Goal: Transaction & Acquisition: Purchase product/service

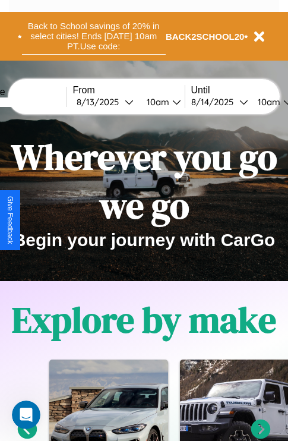
click at [93, 36] on button "Back to School savings of 20% in select cities! Ends [DATE] 10am PT. Use code:" at bounding box center [94, 36] width 144 height 37
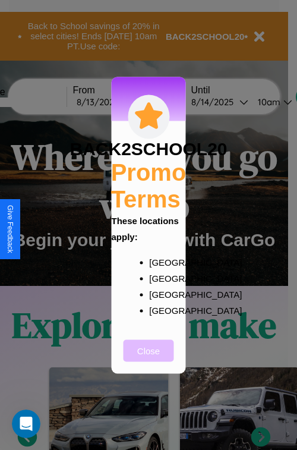
click at [148, 358] on button "Close" at bounding box center [149, 350] width 50 height 22
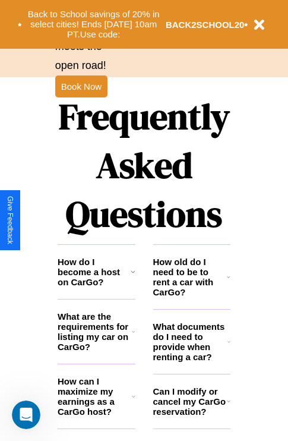
scroll to position [1439, 0]
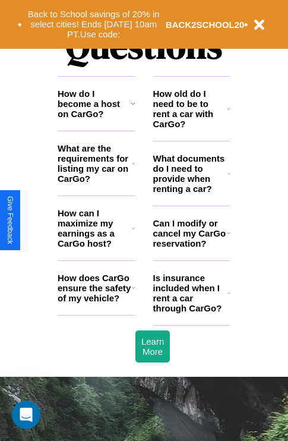
click at [132, 108] on icon at bounding box center [133, 104] width 5 height 10
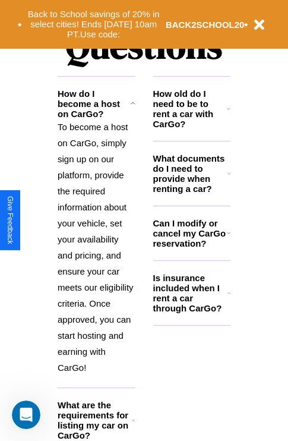
click at [228, 238] on icon at bounding box center [229, 233] width 4 height 10
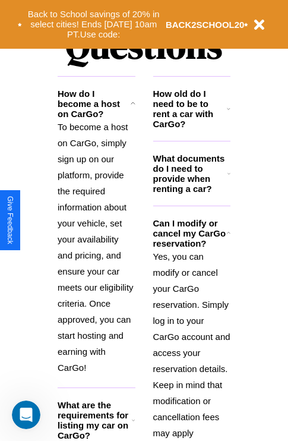
click at [132, 108] on icon at bounding box center [133, 104] width 5 height 10
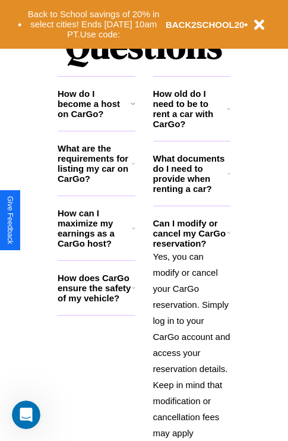
click at [96, 119] on h3 "How do I become a host on CarGo?" at bounding box center [94, 104] width 73 height 30
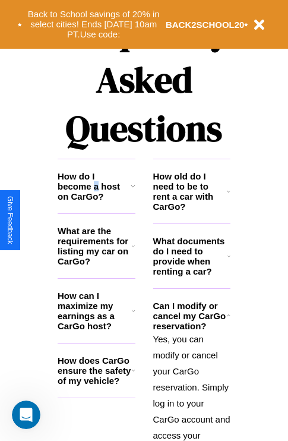
scroll to position [183, 0]
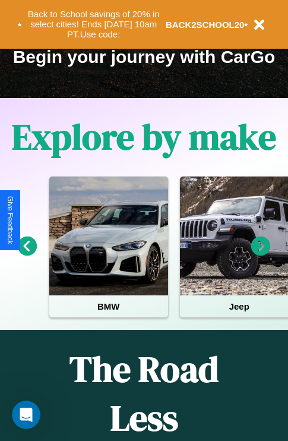
click at [261, 254] on icon at bounding box center [261, 246] width 20 height 20
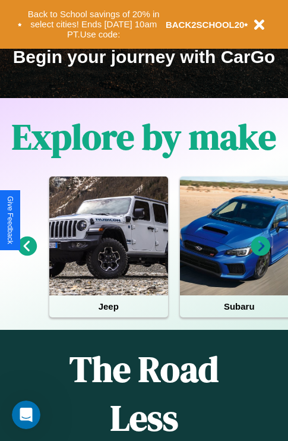
click at [27, 254] on icon at bounding box center [28, 246] width 20 height 20
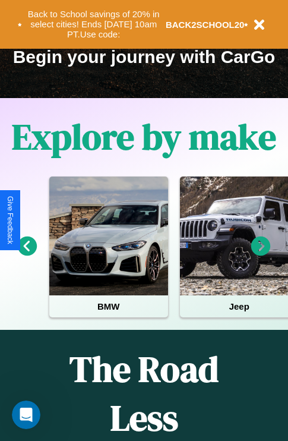
click at [261, 254] on icon at bounding box center [261, 246] width 20 height 20
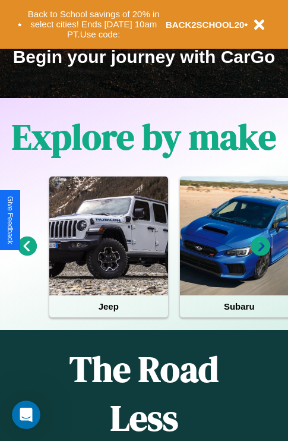
click at [27, 254] on icon at bounding box center [28, 246] width 20 height 20
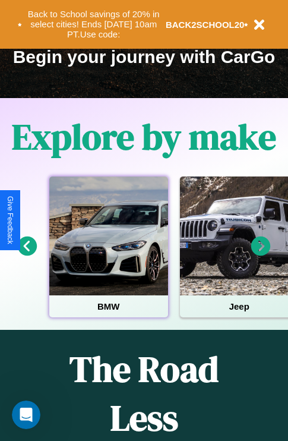
click at [108, 254] on div at bounding box center [108, 235] width 119 height 119
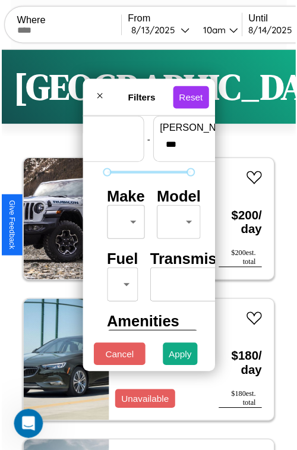
scroll to position [35, 0]
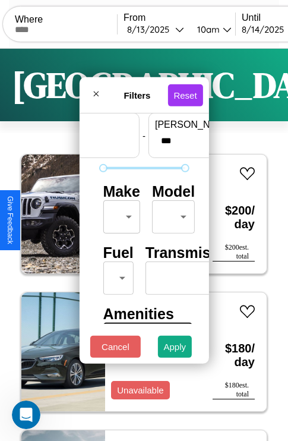
click at [119, 214] on body "CarGo Where From [DATE] 10am Until [DATE] 10am Become a Host Login Sign Up Lond…" at bounding box center [144, 245] width 288 height 490
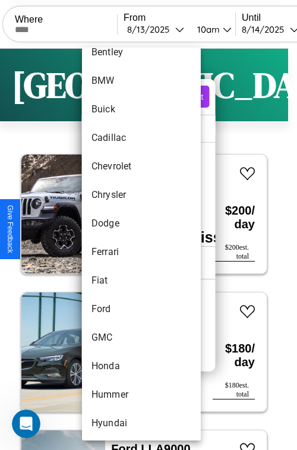
scroll to position [165, 0]
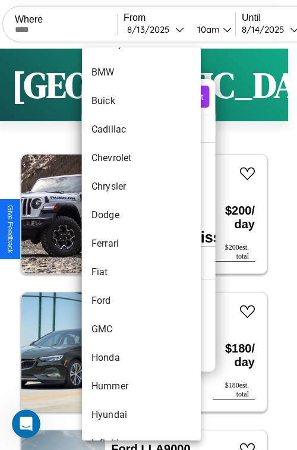
click at [119, 244] on li "Ferrari" at bounding box center [141, 243] width 119 height 29
type input "*******"
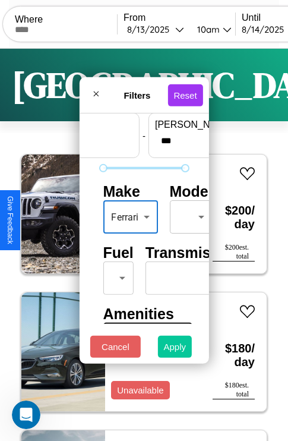
click at [175, 349] on button "Apply" at bounding box center [175, 347] width 34 height 22
